Goal: Task Accomplishment & Management: Use online tool/utility

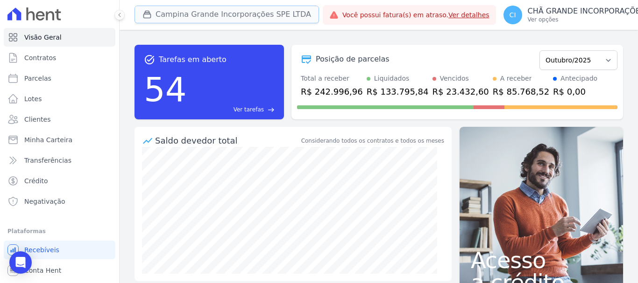
click at [167, 16] on button "Campina Grande Incorporações SPE LTDA" at bounding box center [226, 15] width 184 height 18
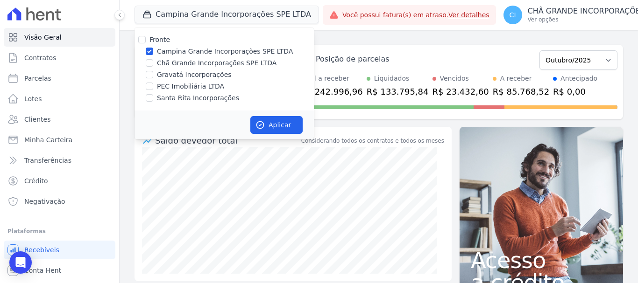
click at [149, 47] on div at bounding box center [149, 51] width 7 height 9
click at [149, 52] on input "Campina Grande Incorporações SPE LTDA" at bounding box center [149, 51] width 7 height 7
checkbox input "false"
drag, startPoint x: 149, startPoint y: 63, endPoint x: 199, endPoint y: 100, distance: 61.7
click at [150, 63] on input "Chã Grande Incorporações SPE LTDA" at bounding box center [149, 62] width 7 height 7
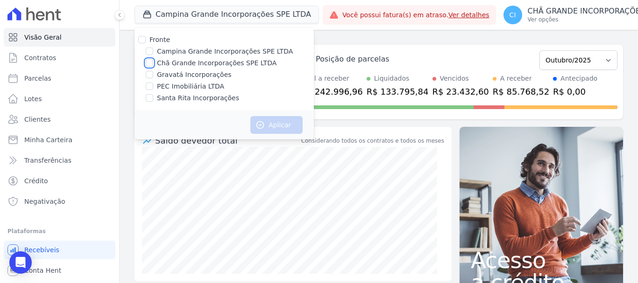
checkbox input "true"
click at [275, 117] on button "Aplicar" at bounding box center [276, 125] width 52 height 18
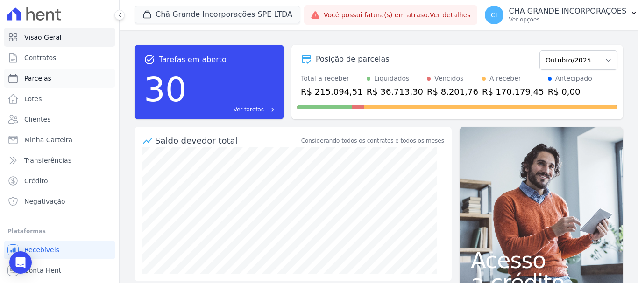
click at [37, 78] on span "Parcelas" at bounding box center [37, 78] width 27 height 9
select select
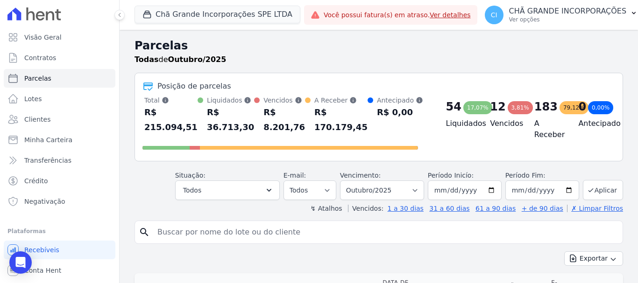
click at [336, 236] on input "search" at bounding box center [385, 232] width 467 height 19
type input "glaucia fernanda"
select select
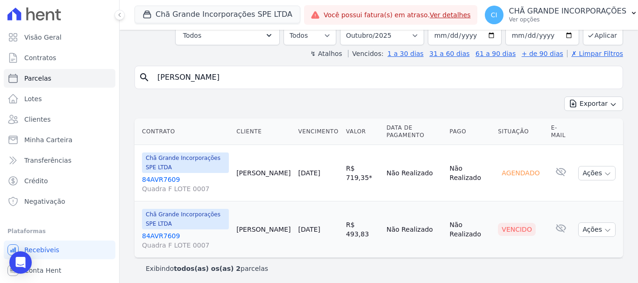
scroll to position [64, 0]
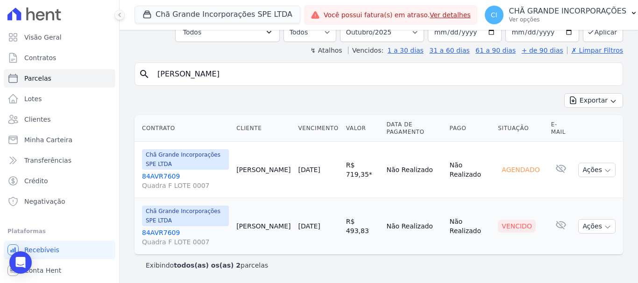
click at [163, 230] on link "84AVR7609 Quadra F LOTE 0007" at bounding box center [185, 237] width 87 height 19
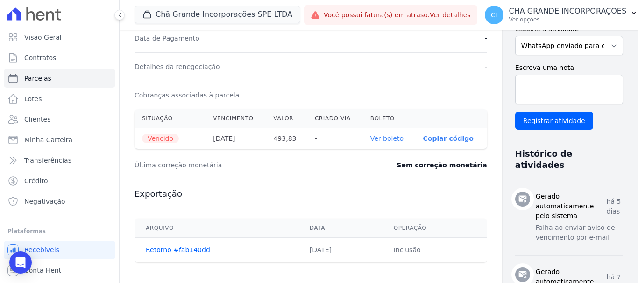
scroll to position [280, 0]
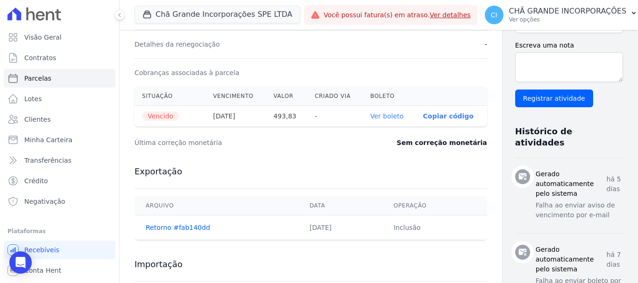
click at [370, 118] on link "Ver boleto" at bounding box center [386, 116] width 33 height 7
select select
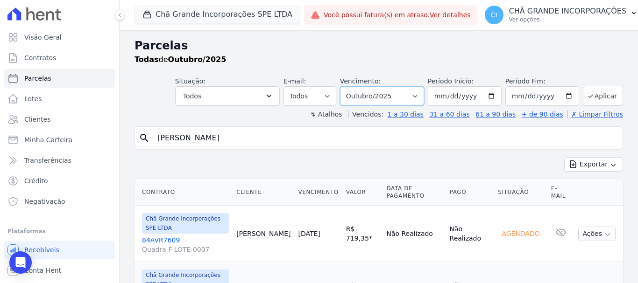
click at [392, 94] on select "Filtrar por período ──────── Todos os meses Outubro/2019 Novembro/2019 Dezembro…" at bounding box center [382, 96] width 84 height 20
select select "09/2025"
click at [346, 86] on select "Filtrar por período ──────── Todos os meses Outubro/2019 Novembro/2019 Dezembro…" at bounding box center [382, 96] width 84 height 20
select select
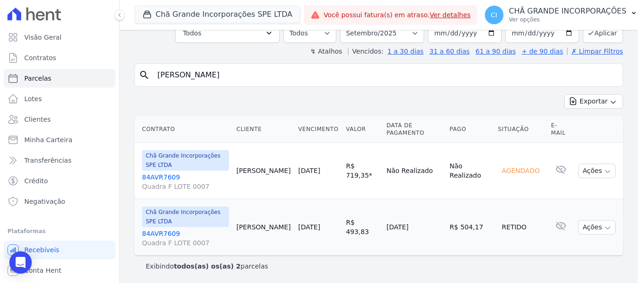
scroll to position [64, 0]
click at [182, 12] on button "Chã Grande Incorporações SPE LTDA" at bounding box center [217, 15] width 166 height 18
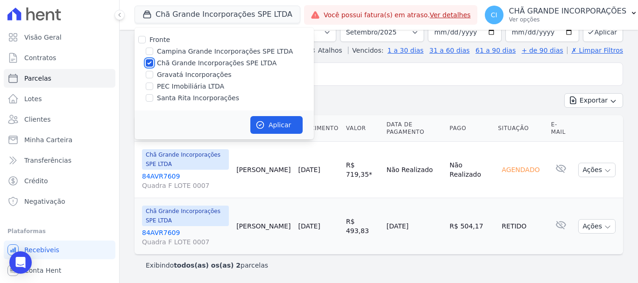
click at [147, 59] on input "Chã Grande Incorporações SPE LTDA" at bounding box center [149, 62] width 7 height 7
checkbox input "false"
click at [153, 75] on input "Gravatá Incorporações" at bounding box center [149, 74] width 7 height 7
checkbox input "true"
click at [275, 126] on button "Aplicar" at bounding box center [276, 125] width 52 height 18
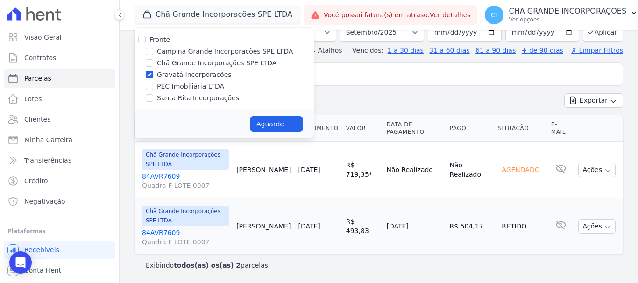
select select
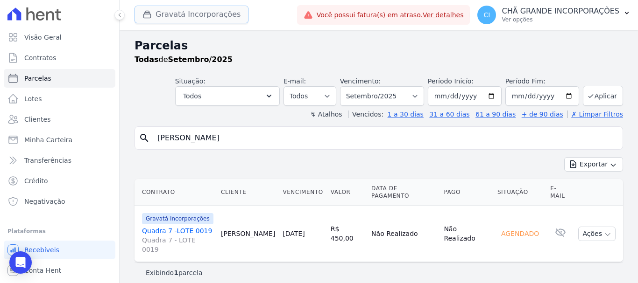
click at [184, 14] on button "Gravatá Incorporações" at bounding box center [191, 15] width 114 height 18
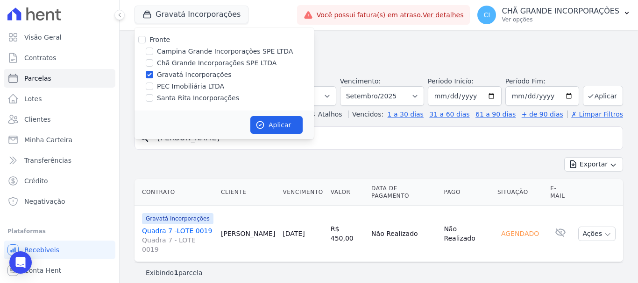
click at [146, 75] on div "Gravatá Incorporações" at bounding box center [223, 75] width 179 height 10
drag, startPoint x: 151, startPoint y: 52, endPoint x: 150, endPoint y: 69, distance: 16.8
click at [151, 51] on input "Campina Grande Incorporações SPE LTDA" at bounding box center [149, 51] width 7 height 7
checkbox input "true"
drag, startPoint x: 150, startPoint y: 73, endPoint x: 186, endPoint y: 109, distance: 51.2
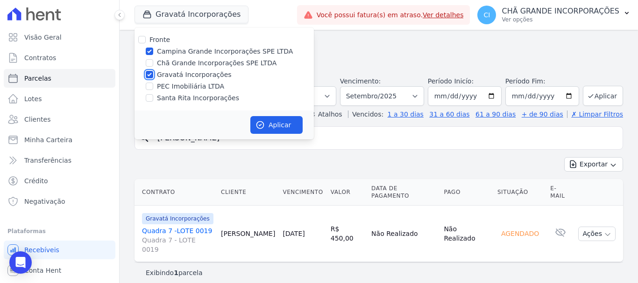
click at [150, 75] on input "Gravatá Incorporações" at bounding box center [149, 74] width 7 height 7
checkbox input "false"
click at [283, 129] on button "Aplicar" at bounding box center [276, 125] width 52 height 18
select select
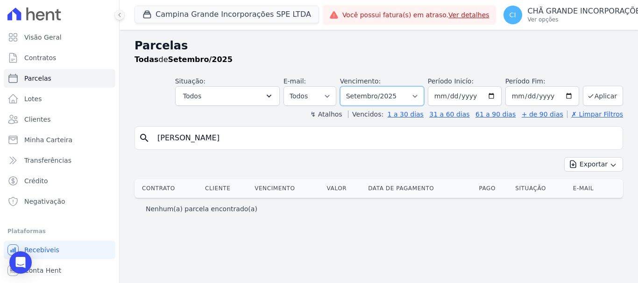
click at [392, 93] on select "Filtrar por período ──────── Todos os meses Janeiro/2023 Fevereiro/2023 Março/2…" at bounding box center [382, 96] width 84 height 20
select select "10/2025"
click at [353, 86] on select "Filtrar por período ──────── Todos os meses Janeiro/2023 Fevereiro/2023 Março/2…" at bounding box center [382, 96] width 84 height 20
select select
drag, startPoint x: 237, startPoint y: 141, endPoint x: 23, endPoint y: 112, distance: 215.8
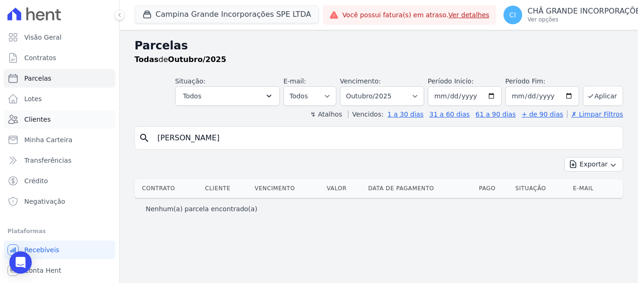
click at [26, 114] on div "Visão Geral Contratos Parcelas Lotes Clientes Minha Carteira Transferências Cré…" at bounding box center [319, 141] width 638 height 283
type input "VERONICA DE ANDRADE MELO"
select select
click at [544, 12] on p "CHÃ GRANDE INCORPORAÇÕES" at bounding box center [587, 11] width 118 height 9
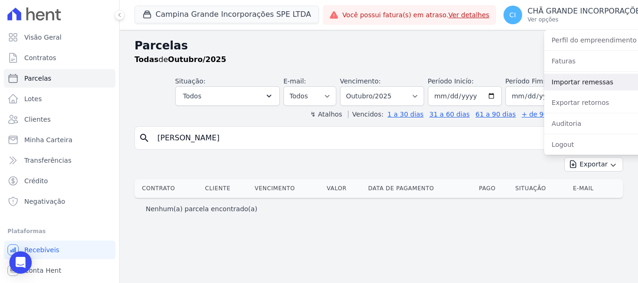
click at [560, 81] on link "Importar remessas" at bounding box center [604, 82] width 120 height 17
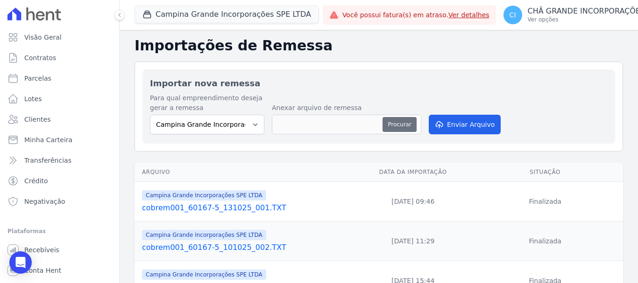
click at [400, 124] on button "Procurar" at bounding box center [399, 124] width 34 height 15
type input "cobrem001_60167-5_131025_002.TXT"
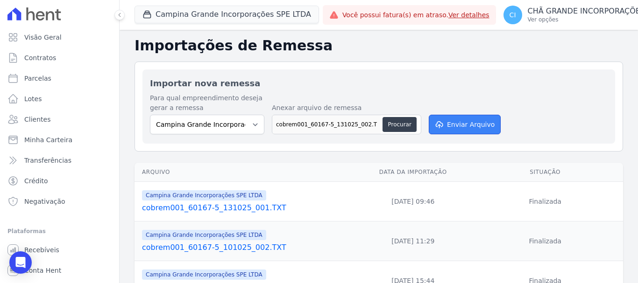
click at [465, 120] on button "Enviar Arquivo" at bounding box center [465, 125] width 72 height 20
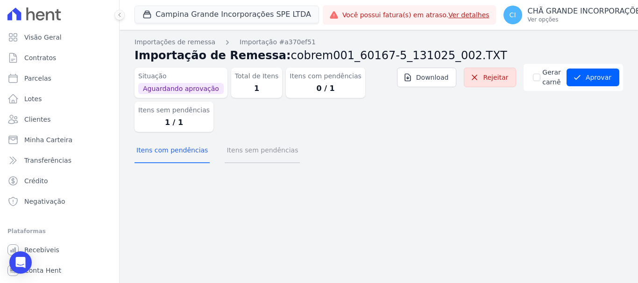
click at [261, 154] on button "Itens sem pendências" at bounding box center [262, 151] width 75 height 24
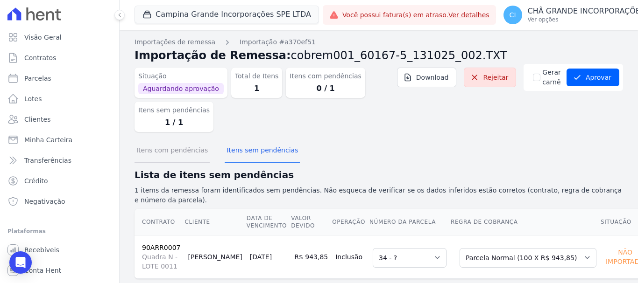
click at [183, 153] on button "Itens com pendências" at bounding box center [171, 151] width 75 height 24
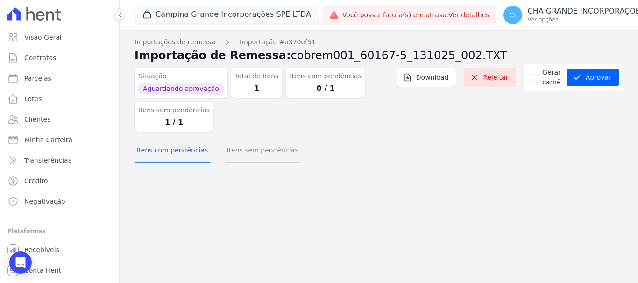
drag, startPoint x: 273, startPoint y: 157, endPoint x: 320, endPoint y: 173, distance: 50.2
click at [273, 156] on button "Itens sem pendências" at bounding box center [262, 151] width 75 height 24
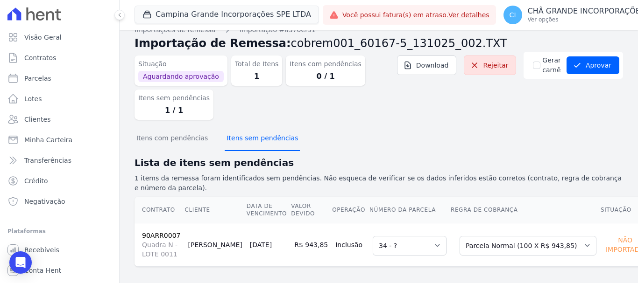
scroll to position [19, 0]
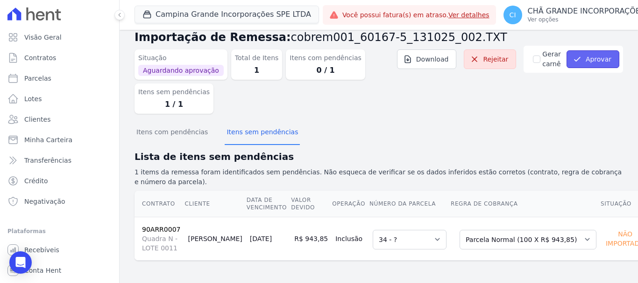
click at [601, 59] on button "Aprovar" at bounding box center [592, 59] width 53 height 18
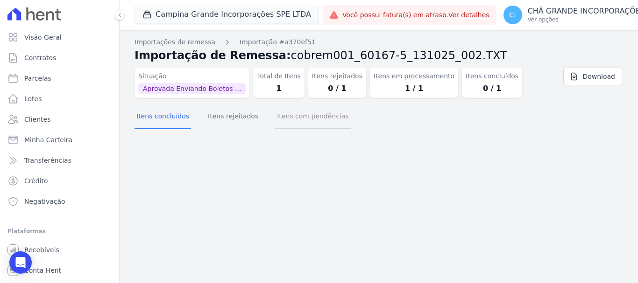
click at [289, 119] on button "Itens com pendências" at bounding box center [312, 117] width 75 height 24
click at [234, 116] on button "Itens rejeitados" at bounding box center [233, 117] width 54 height 24
click at [293, 114] on button "Itens com pendências" at bounding box center [312, 117] width 75 height 24
click at [165, 116] on button "Itens concluídos" at bounding box center [162, 117] width 56 height 24
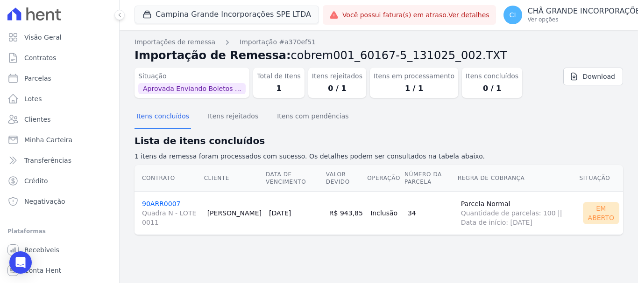
click at [161, 204] on link "90ARR0007 Quadra N - LOTE 0011" at bounding box center [171, 213] width 58 height 27
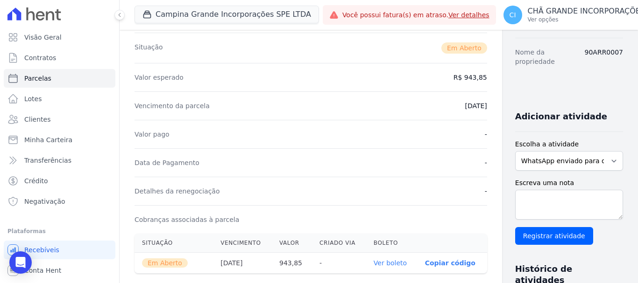
scroll to position [187, 0]
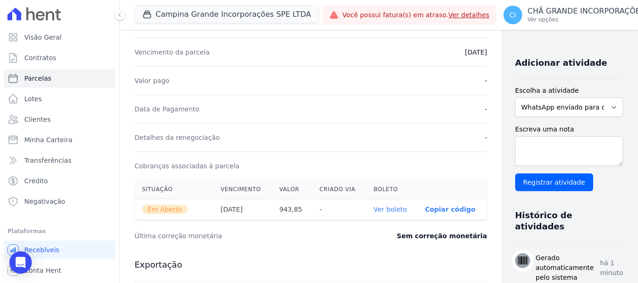
click at [375, 215] on th "Ver boleto" at bounding box center [391, 209] width 51 height 21
click at [375, 211] on link "Ver boleto" at bounding box center [389, 209] width 33 height 7
drag, startPoint x: 174, startPoint y: 14, endPoint x: 172, endPoint y: 20, distance: 6.3
click at [174, 17] on button "Campina Grande Incorporações SPE LTDA" at bounding box center [226, 15] width 184 height 18
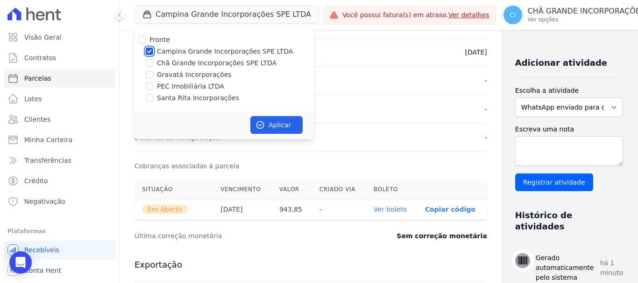
click at [149, 53] on input "Campina Grande Incorporações SPE LTDA" at bounding box center [149, 51] width 7 height 7
checkbox input "false"
click at [151, 96] on input "Santa Rita Incorporações" at bounding box center [149, 97] width 7 height 7
checkbox input "true"
drag, startPoint x: 286, startPoint y: 126, endPoint x: 259, endPoint y: 138, distance: 29.5
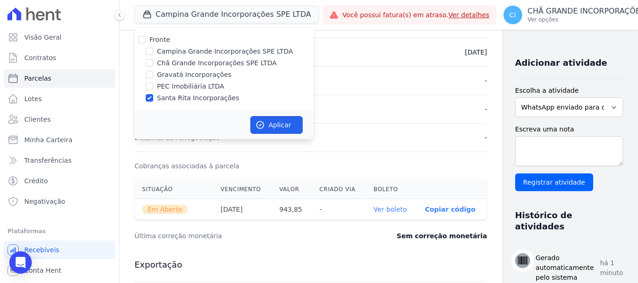
click at [285, 127] on button "Aplicar" at bounding box center [276, 125] width 52 height 18
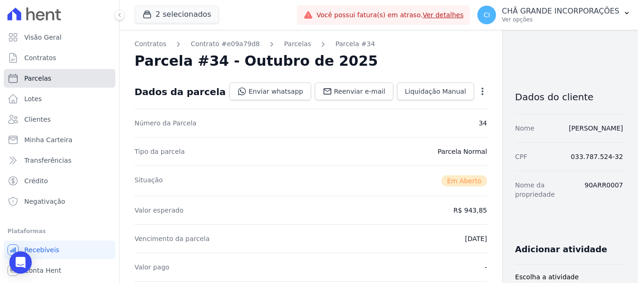
click at [52, 74] on link "Parcelas" at bounding box center [60, 78] width 112 height 19
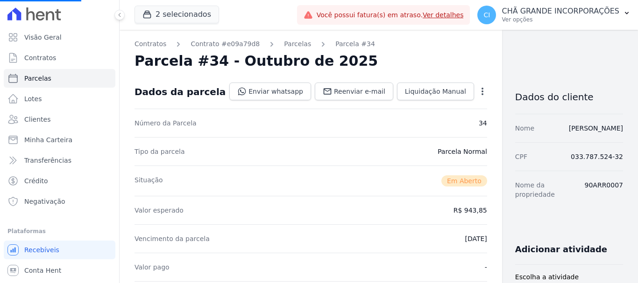
select select
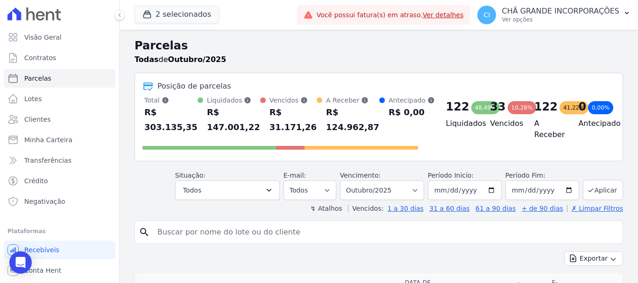
click at [163, 233] on input "search" at bounding box center [385, 232] width 467 height 19
type input "~MARIA DA CONCEIÇÃO ALVES ENEDINO"
select select
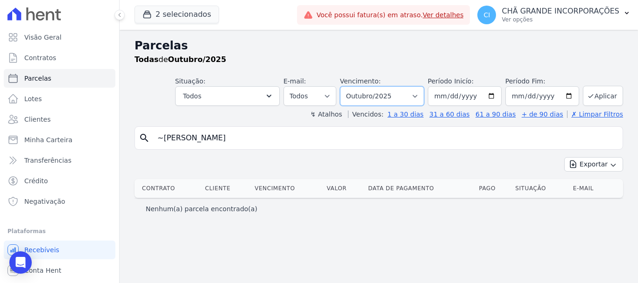
click at [392, 95] on select "Filtrar por período ──────── Todos os meses Novembro/2020 Dezembro/2020 Janeiro…" at bounding box center [382, 96] width 84 height 20
select select "09/2025"
click at [353, 86] on select "Filtrar por período ──────── Todos os meses Novembro/2020 Dezembro/2020 Janeiro…" at bounding box center [382, 96] width 84 height 20
select select
click at [312, 136] on input "~[PERSON_NAME]" at bounding box center [385, 138] width 467 height 19
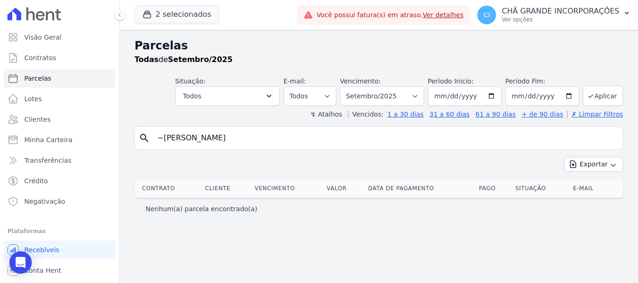
click at [311, 141] on input "~[PERSON_NAME]" at bounding box center [385, 138] width 467 height 19
click at [308, 141] on input "~[PERSON_NAME]" at bounding box center [385, 138] width 467 height 19
click at [307, 141] on input "~[PERSON_NAME]" at bounding box center [385, 138] width 467 height 19
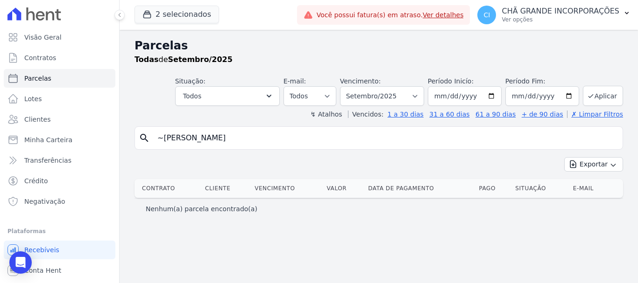
click at [307, 140] on input "~[PERSON_NAME]" at bounding box center [385, 138] width 467 height 19
click at [305, 140] on input "~[PERSON_NAME]" at bounding box center [385, 138] width 467 height 19
type input "[PERSON_NAME]"
select select
click at [423, 97] on select "Filtrar por período ──────── Todos os meses Novembro/2020 Dezembro/2020 Janeiro…" at bounding box center [382, 96] width 84 height 20
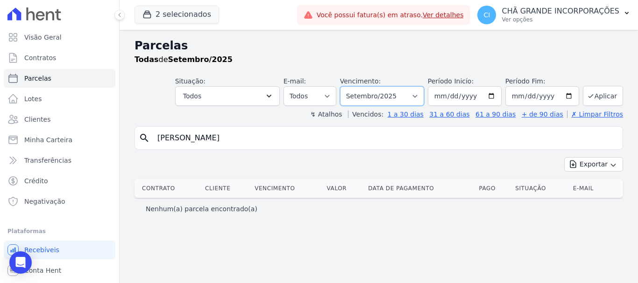
select select "07/2025"
click at [353, 86] on select "Filtrar por período ──────── Todos os meses Novembro/2020 Dezembro/2020 Janeiro…" at bounding box center [382, 96] width 84 height 20
select select
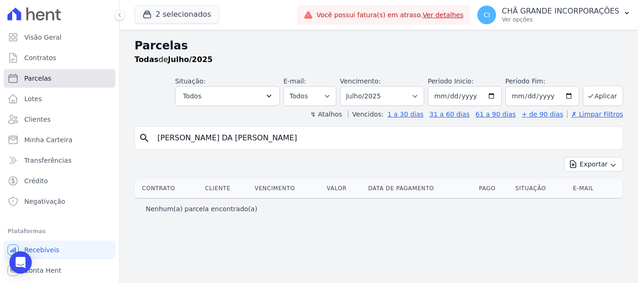
click at [44, 80] on span "Parcelas" at bounding box center [37, 78] width 27 height 9
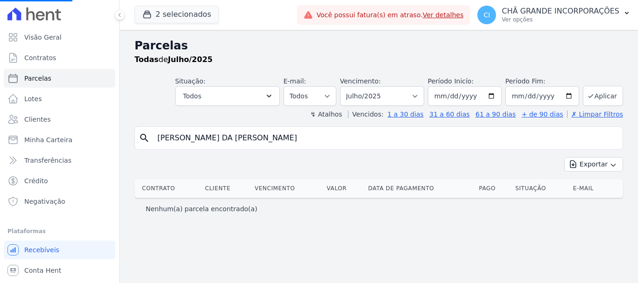
select select
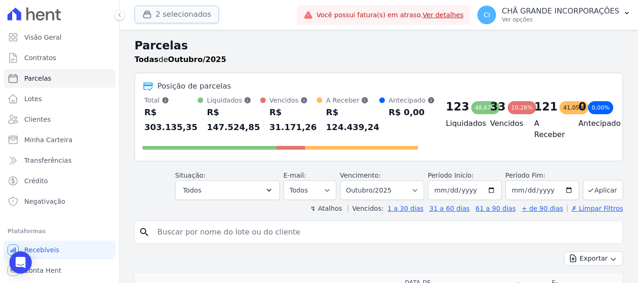
click at [176, 13] on button "2 selecionados" at bounding box center [176, 15] width 84 height 18
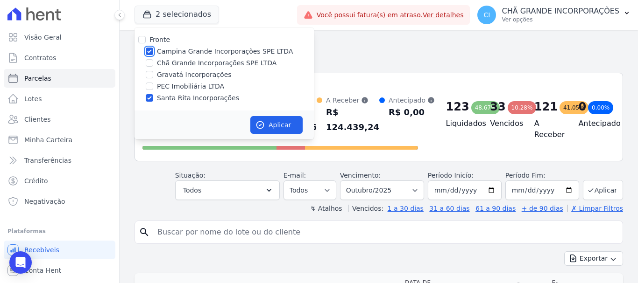
click at [149, 50] on input "Campina Grande Incorporações SPE LTDA" at bounding box center [149, 51] width 7 height 7
checkbox input "false"
click at [267, 129] on button "Aplicar" at bounding box center [276, 125] width 52 height 18
select select
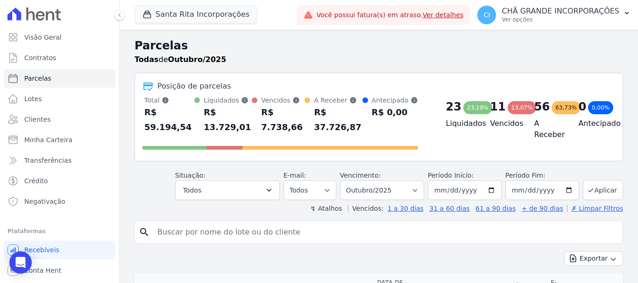
click at [176, 223] on input "search" at bounding box center [385, 232] width 467 height 19
type input "MARIA DA CONCEIÇÃO DA SILVA ENEDINO~"
select select
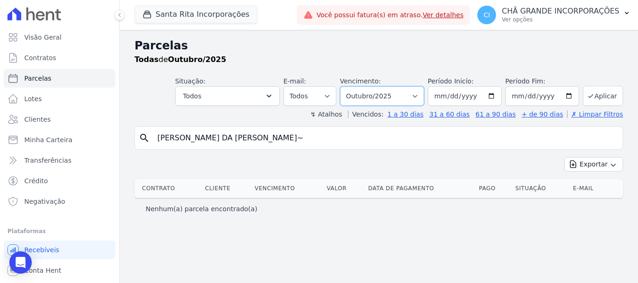
click at [394, 96] on select "Filtrar por período ──────── Todos os meses Novembro/2020 Dezembro/2020 Janeiro…" at bounding box center [382, 96] width 84 height 20
select select "07/2025"
click at [353, 86] on select "Filtrar por período ──────── Todos os meses Novembro/2020 Dezembro/2020 Janeiro…" at bounding box center [382, 96] width 84 height 20
select select
click at [424, 95] on select "Filtrar por período ──────── Todos os meses Novembro/2020 Dezembro/2020 Janeiro…" at bounding box center [382, 96] width 84 height 20
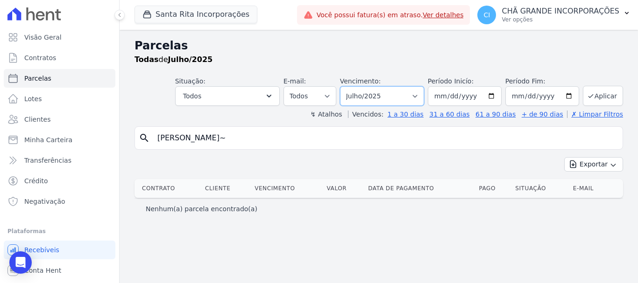
click at [353, 86] on select "Filtrar por período ──────── Todos os meses Novembro/2020 Dezembro/2020 Janeiro…" at bounding box center [382, 96] width 84 height 20
drag, startPoint x: 313, startPoint y: 136, endPoint x: 313, endPoint y: 141, distance: 4.7
click at [313, 139] on input "[PERSON_NAME]~" at bounding box center [385, 138] width 467 height 19
type input "[PERSON_NAME]"
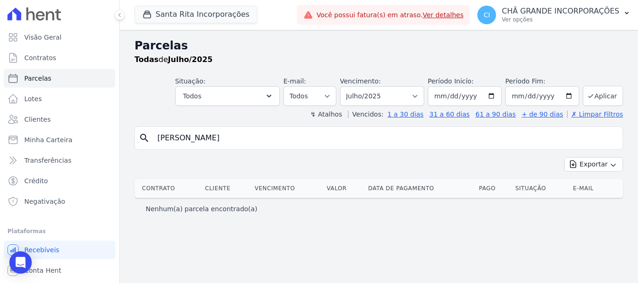
select select
click at [424, 95] on select "Filtrar por período ──────── Todos os meses Novembro/2020 Dezembro/2020 Janeiro…" at bounding box center [382, 96] width 84 height 20
select select "10/2025"
click at [353, 86] on select "Filtrar por período ──────── Todos os meses Novembro/2020 Dezembro/2020 Janeiro…" at bounding box center [382, 96] width 84 height 20
select select
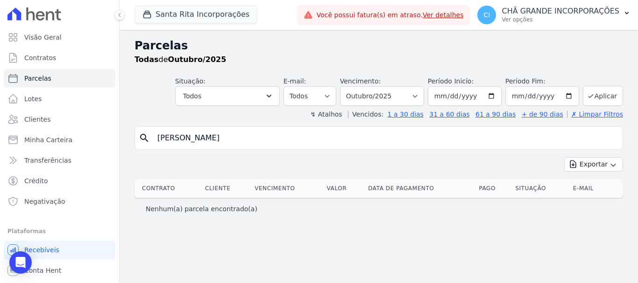
click at [305, 140] on input "MARIA DA CONCEIÇÃO DA SILVA ENEDINO" at bounding box center [385, 138] width 467 height 19
type input "[PERSON_NAME]"
select select
click at [421, 95] on select "Filtrar por período ──────── Todos os meses Novembro/2020 Dezembro/2020 Janeiro…" at bounding box center [382, 96] width 84 height 20
select select "09/2025"
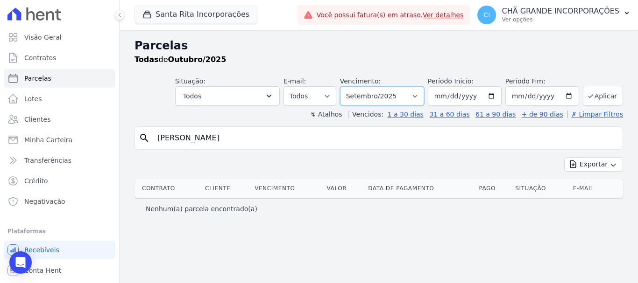
click at [353, 86] on select "Filtrar por período ──────── Todos os meses Novembro/2020 Dezembro/2020 Janeiro…" at bounding box center [382, 96] width 84 height 20
select select
click at [47, 76] on span "Parcelas" at bounding box center [37, 78] width 27 height 9
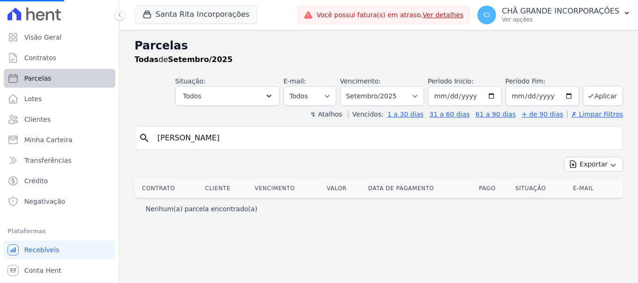
select select
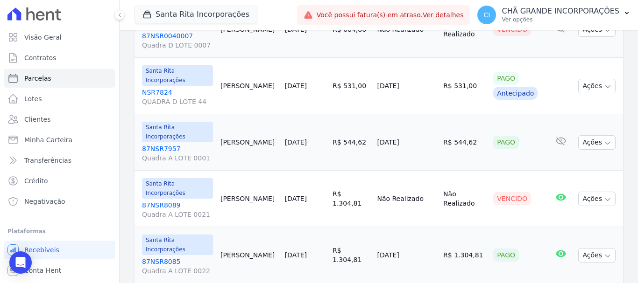
scroll to position [794, 0]
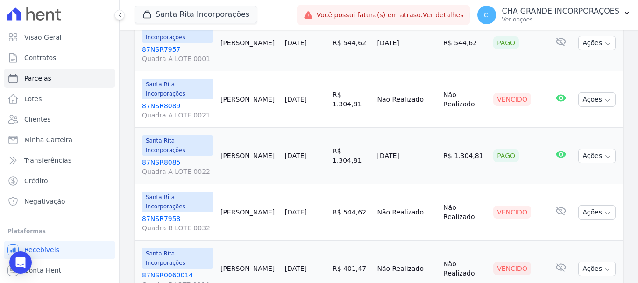
click at [160, 214] on link "87NSR7958 Quadra B LOTE 0032" at bounding box center [177, 223] width 71 height 19
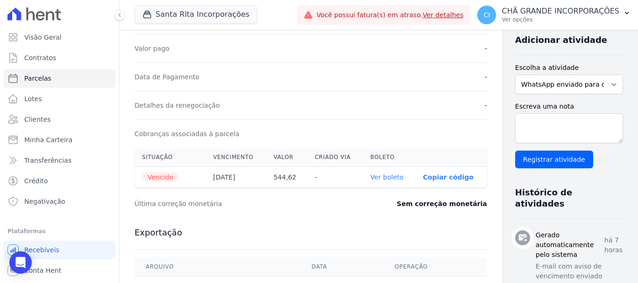
scroll to position [233, 0]
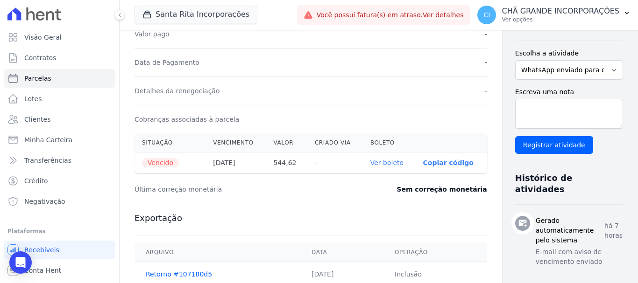
click at [370, 163] on link "Ver boleto" at bounding box center [386, 162] width 33 height 7
select select
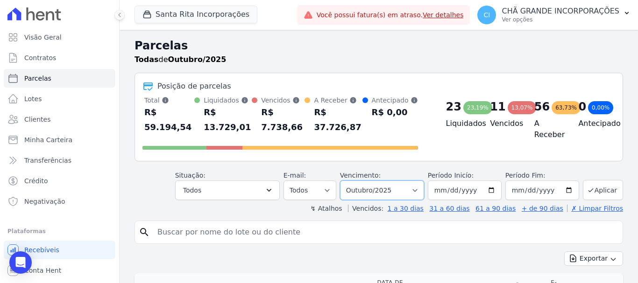
click at [416, 181] on select "Filtrar por período ──────── Todos os meses Novembro/2020 Dezembro/2020 Janeiro…" at bounding box center [382, 191] width 84 height 20
select select "09/2025"
click at [346, 181] on select "Filtrar por período ──────── Todos os meses Novembro/2020 Dezembro/2020 Janeiro…" at bounding box center [382, 191] width 84 height 20
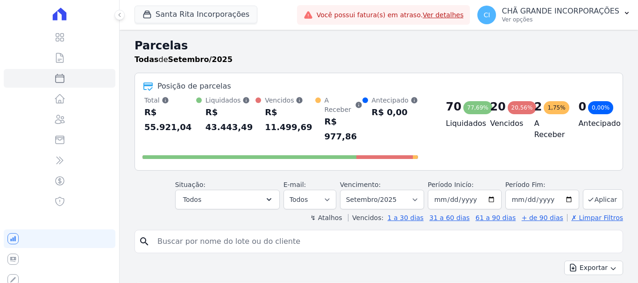
select select
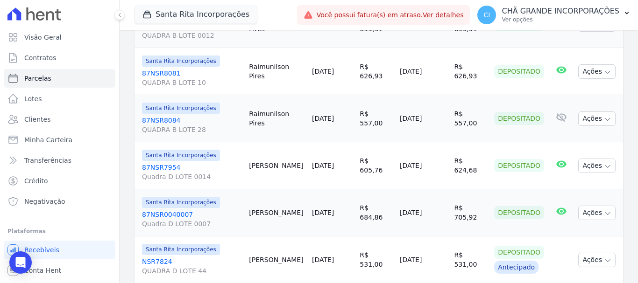
scroll to position [1094, 0]
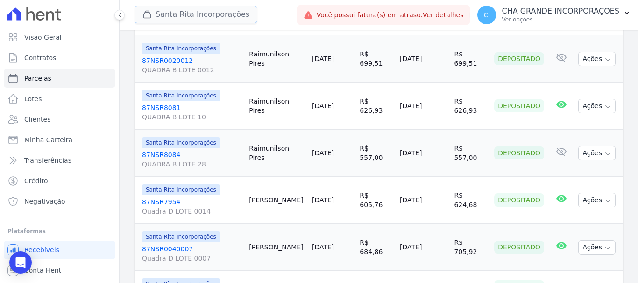
click at [207, 15] on button "Santa Rita Incorporações" at bounding box center [195, 15] width 123 height 18
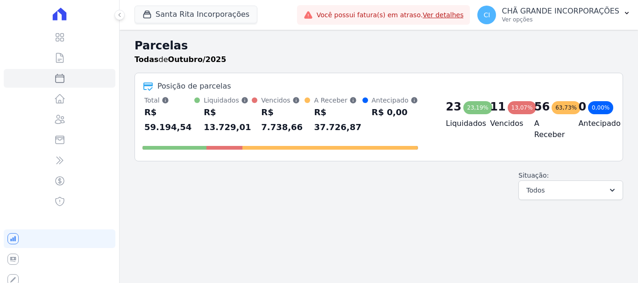
select select
select select "09/2025"
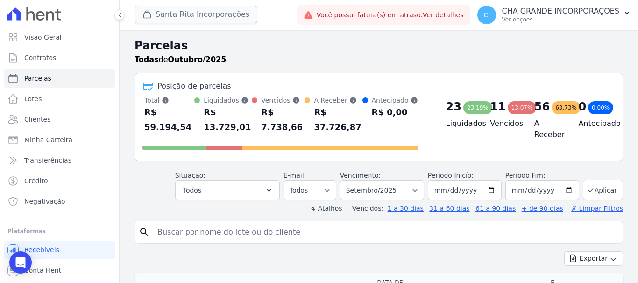
click at [166, 9] on button "Santa Rita Incorporações" at bounding box center [195, 15] width 123 height 18
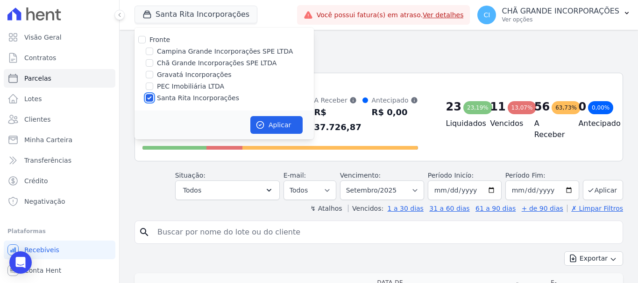
click at [147, 98] on input "Santa Rita Incorporações" at bounding box center [149, 97] width 7 height 7
checkbox input "false"
click at [147, 52] on input "Campina Grande Incorporações SPE LTDA" at bounding box center [149, 51] width 7 height 7
checkbox input "true"
click at [275, 122] on button "Aplicar" at bounding box center [276, 125] width 52 height 18
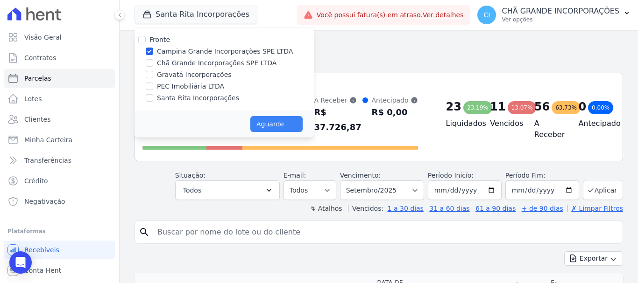
select select
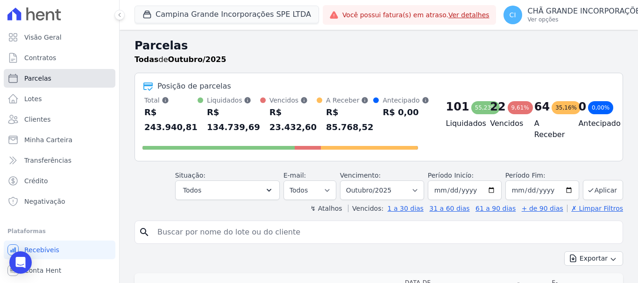
click at [34, 81] on span "Parcelas" at bounding box center [37, 78] width 27 height 9
click at [184, 234] on input "search" at bounding box center [385, 232] width 467 height 19
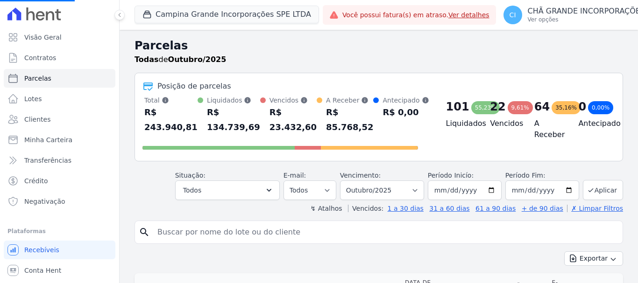
select select
click at [181, 234] on input "search" at bounding box center [385, 232] width 467 height 19
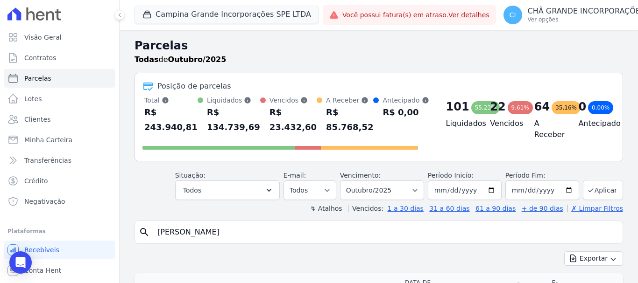
type input "[PERSON_NAME]"
select select
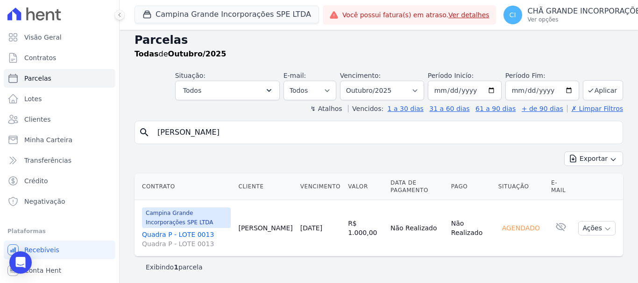
scroll to position [7, 0]
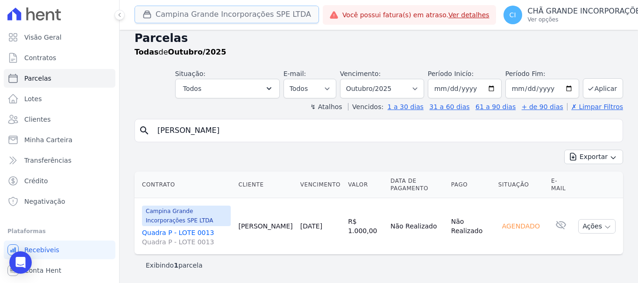
click at [177, 10] on button "Campina Grande Incorporações SPE LTDA" at bounding box center [226, 15] width 184 height 18
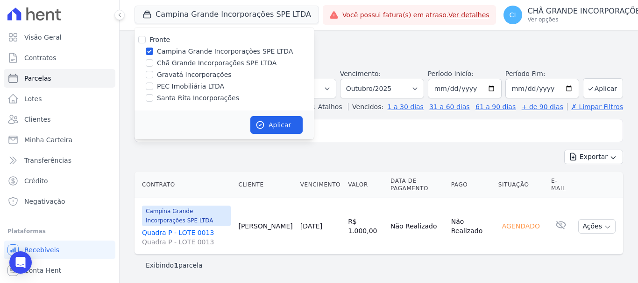
click at [151, 47] on div at bounding box center [149, 51] width 7 height 9
click at [146, 51] on input "Campina Grande Incorporações SPE LTDA" at bounding box center [149, 51] width 7 height 7
checkbox input "false"
click at [150, 67] on div at bounding box center [149, 62] width 7 height 9
click at [148, 63] on input "Chã Grande Incorporações SPE LTDA" at bounding box center [149, 62] width 7 height 7
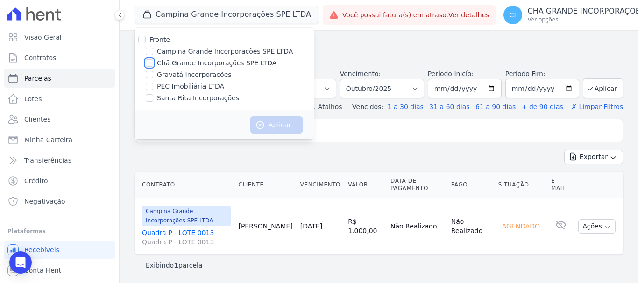
checkbox input "true"
click at [289, 122] on button "Aplicar" at bounding box center [276, 125] width 52 height 18
select select
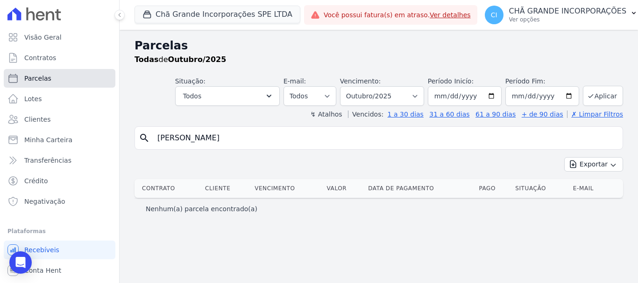
click at [49, 79] on link "Parcelas" at bounding box center [60, 78] width 112 height 19
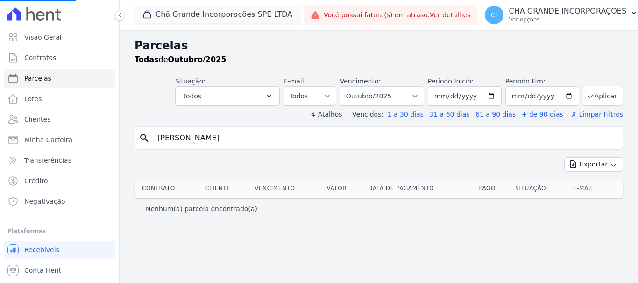
select select
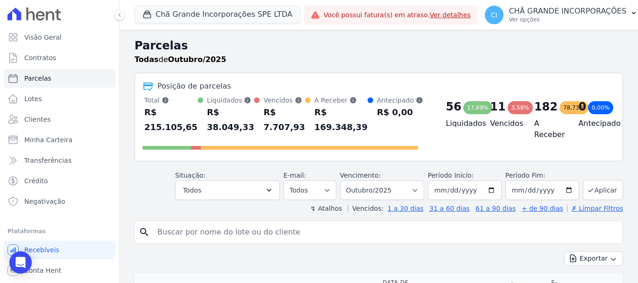
click at [221, 230] on input "search" at bounding box center [385, 232] width 467 height 19
type input "[PERSON_NAME] [PERSON_NAME]"
select select
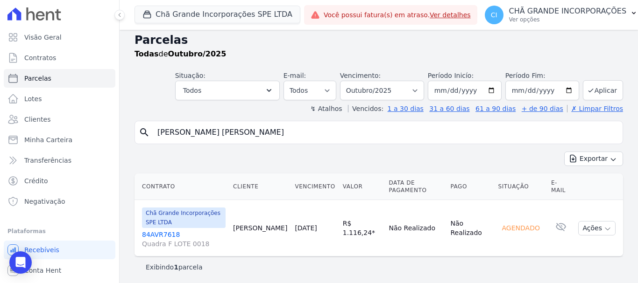
scroll to position [7, 0]
